Goal: Ask a question

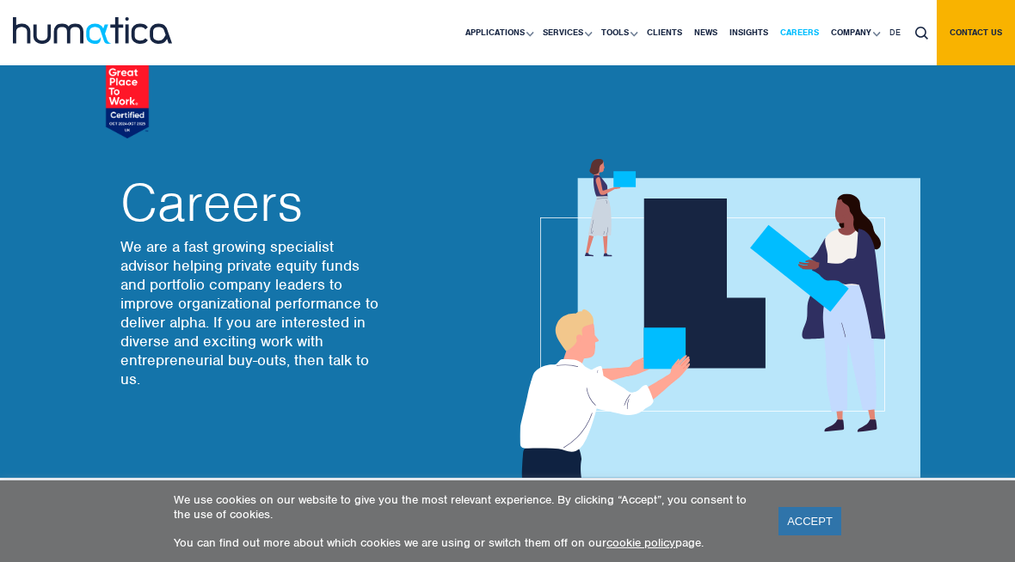
click at [776, 28] on link "Careers" at bounding box center [799, 32] width 51 height 65
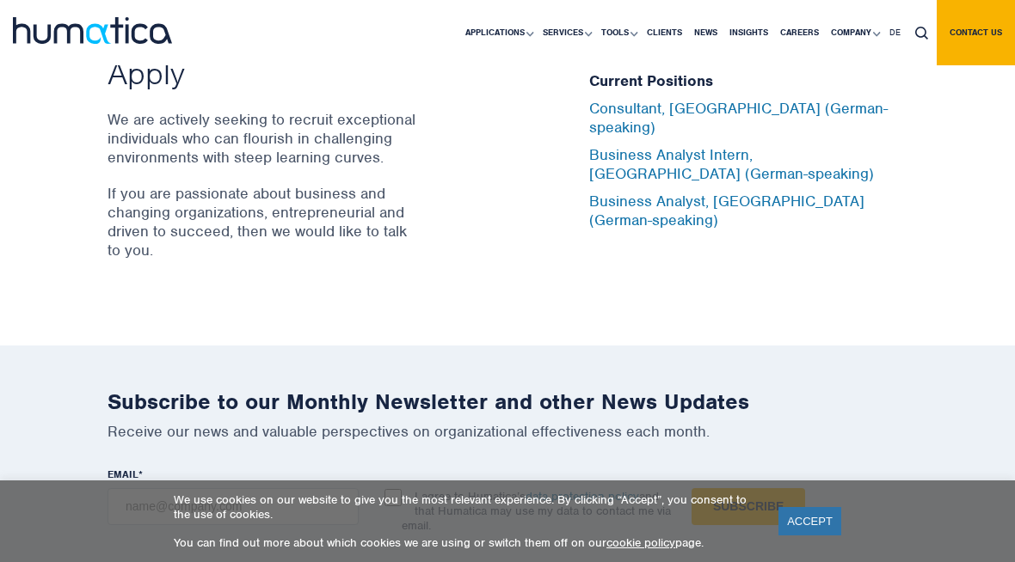
scroll to position [5721, 0]
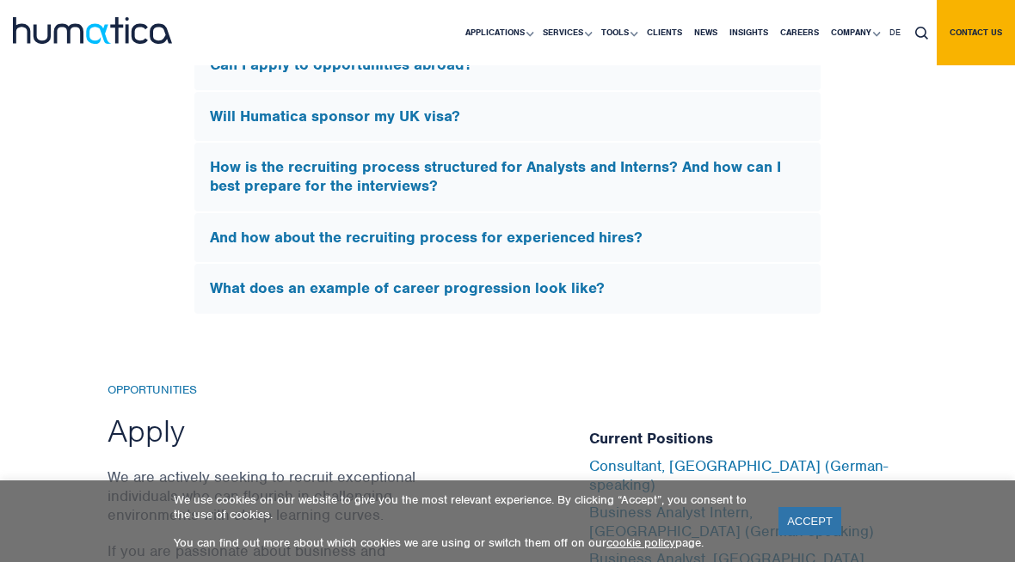
click at [721, 131] on div "Will Humatica sponsor my UK visa?" at bounding box center [507, 117] width 626 height 50
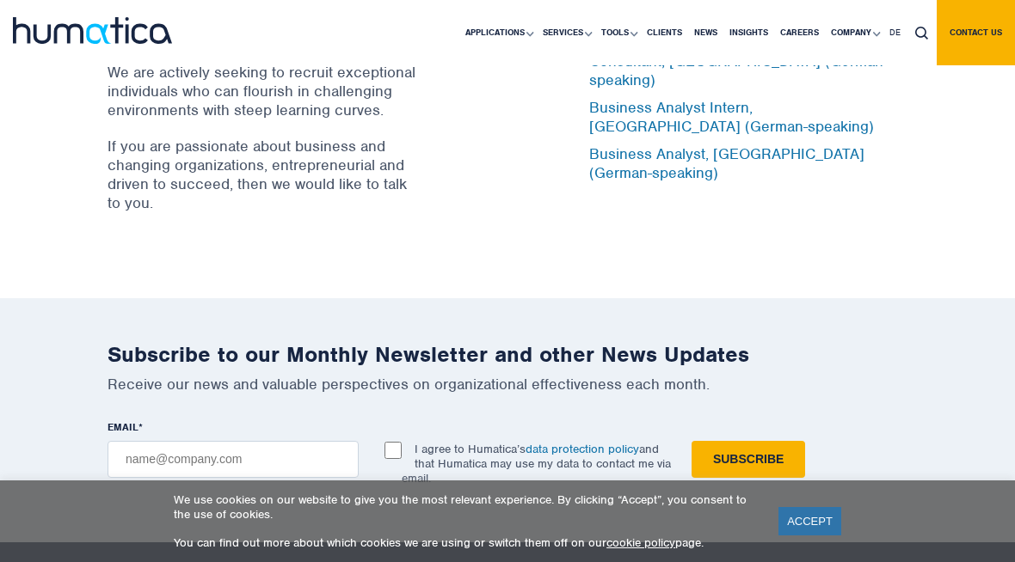
scroll to position [5487, 0]
